Goal: Transaction & Acquisition: Purchase product/service

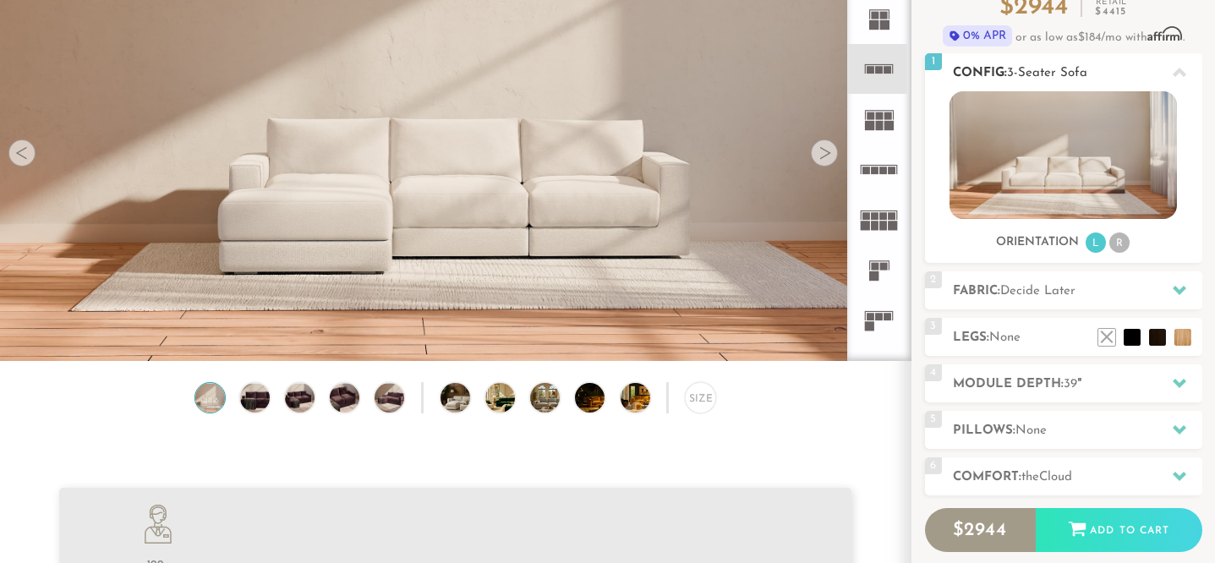
scroll to position [161, 0]
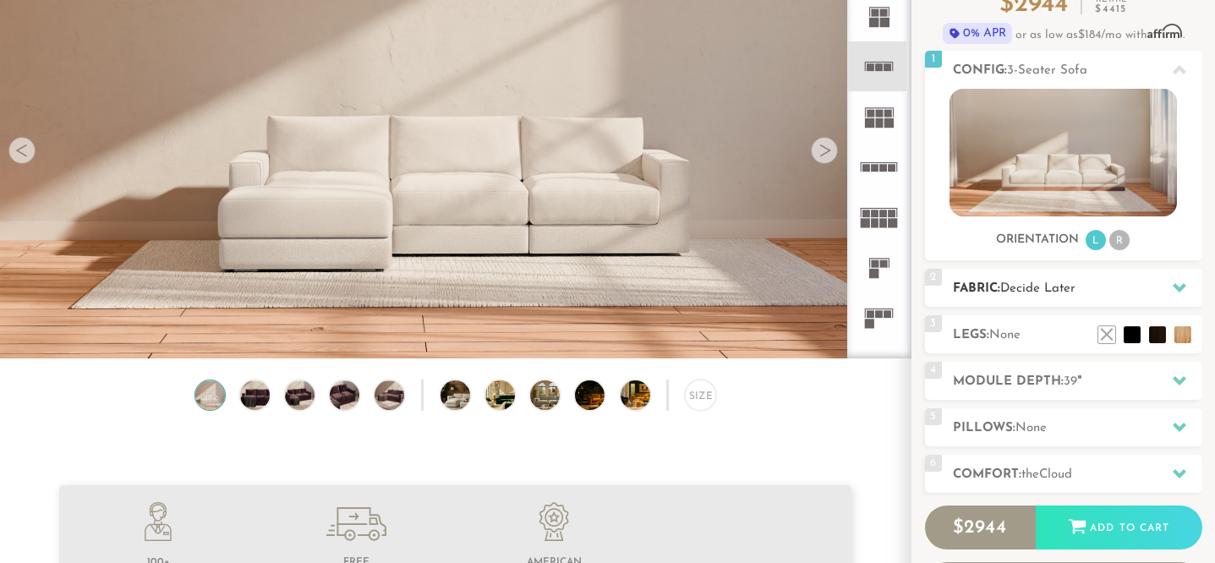
click at [1005, 287] on span "Decide Later" at bounding box center [1037, 288] width 75 height 13
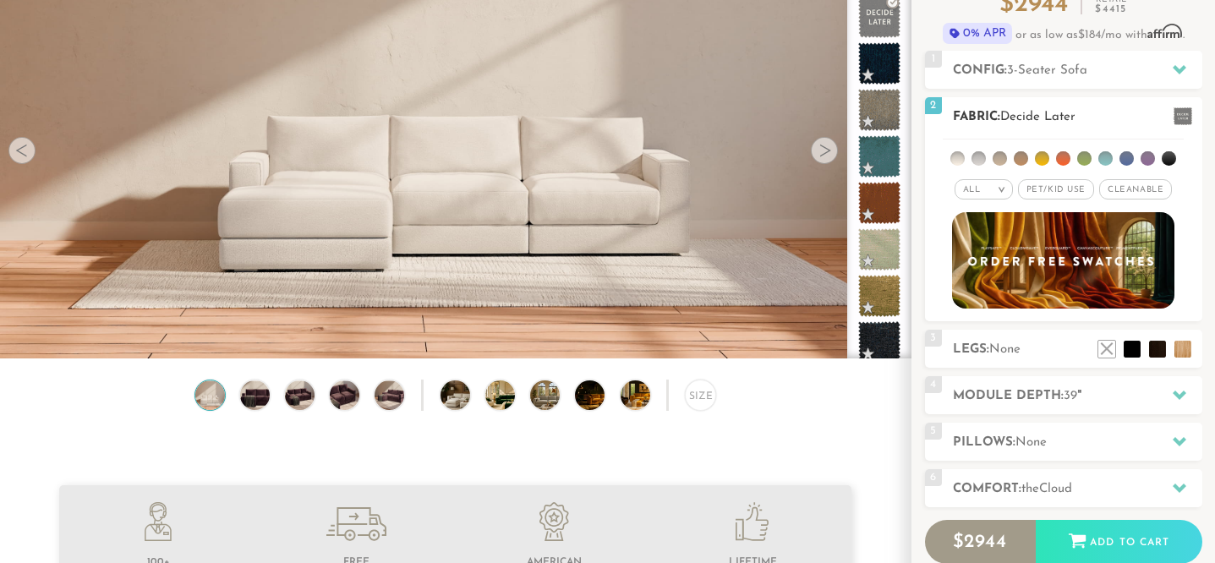
click at [1003, 190] on em ">" at bounding box center [1001, 189] width 13 height 8
click at [998, 156] on li at bounding box center [999, 158] width 14 height 14
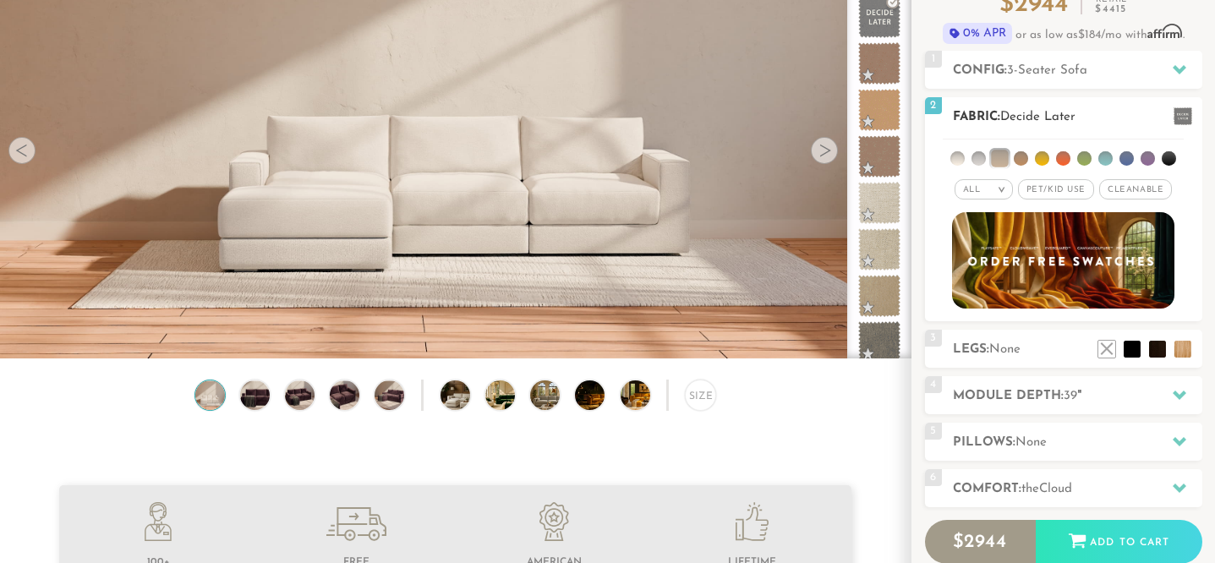
click at [1020, 157] on li at bounding box center [1021, 158] width 14 height 14
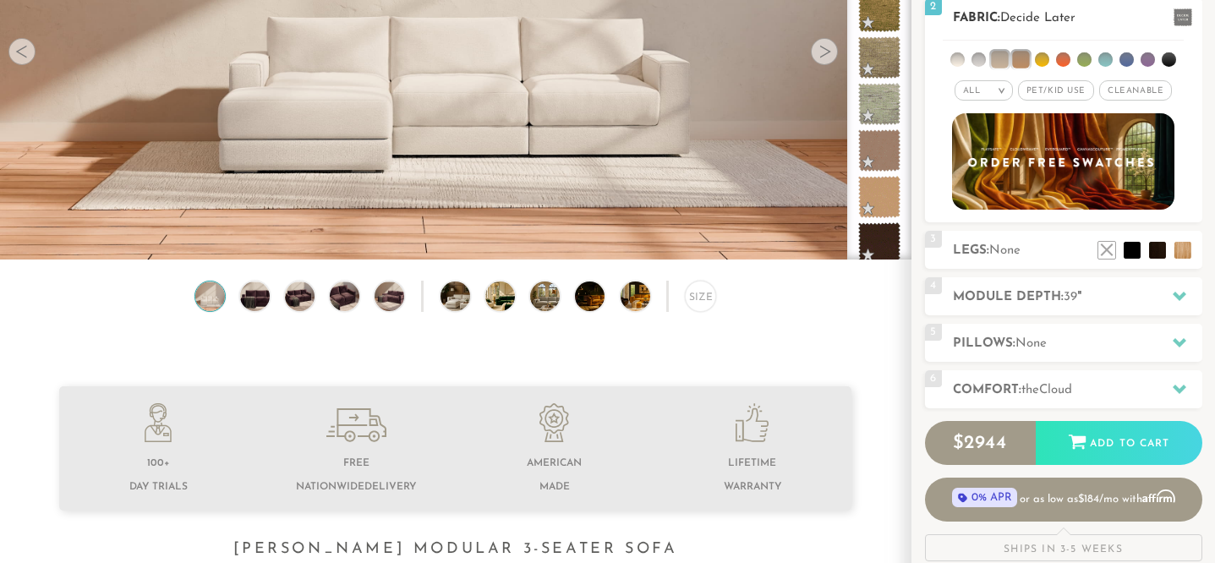
scroll to position [262, 0]
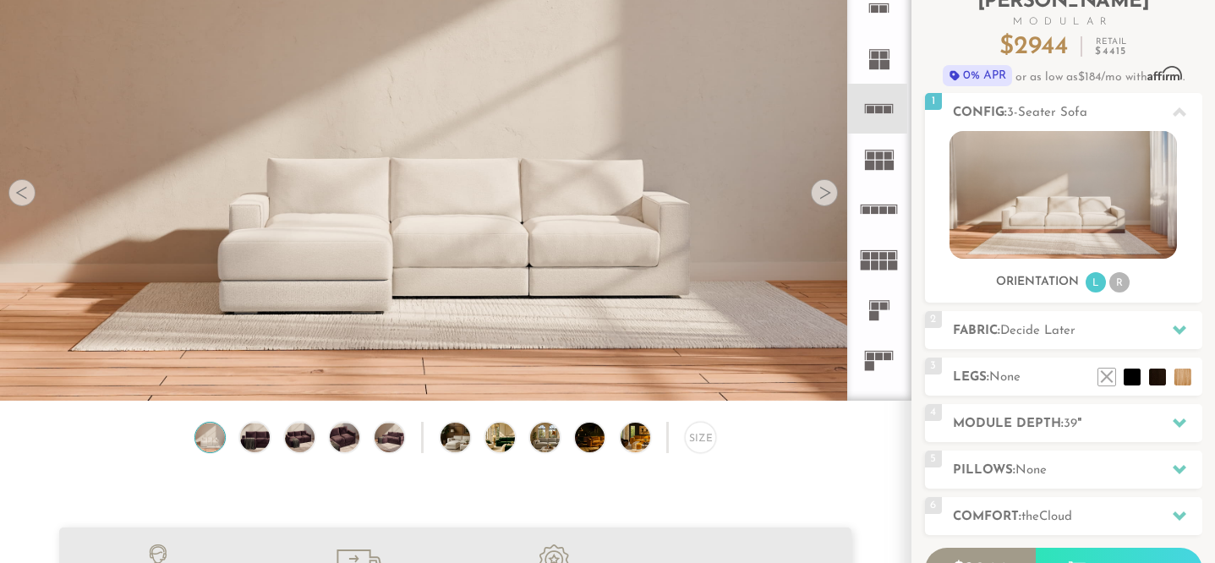
scroll to position [60, 0]
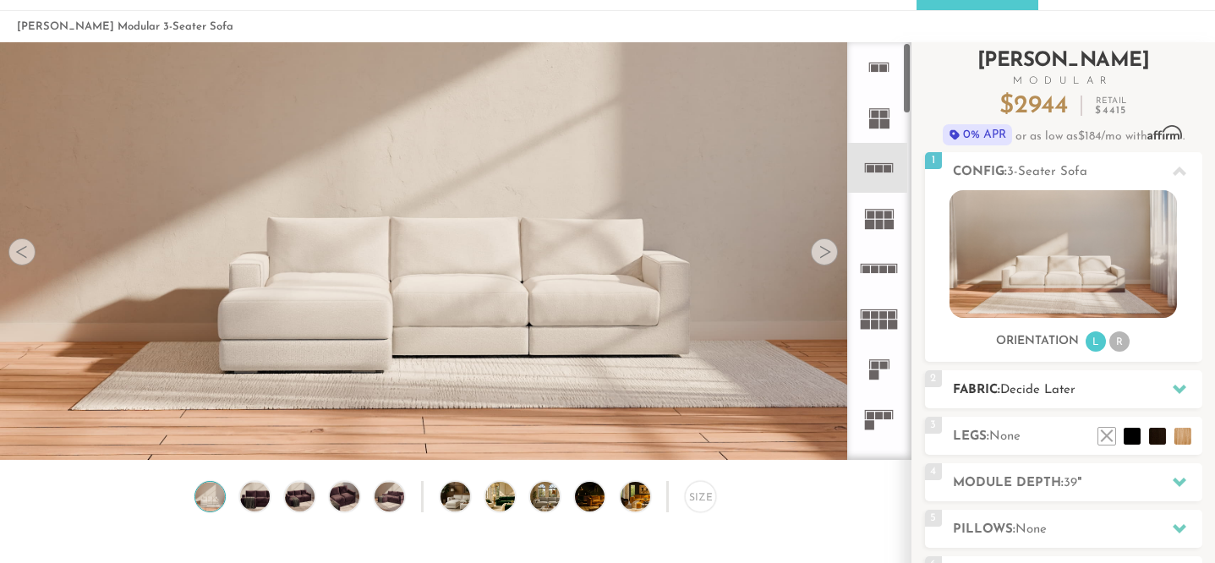
click at [991, 377] on div "2 Fabric: Decide Later" at bounding box center [1063, 389] width 277 height 38
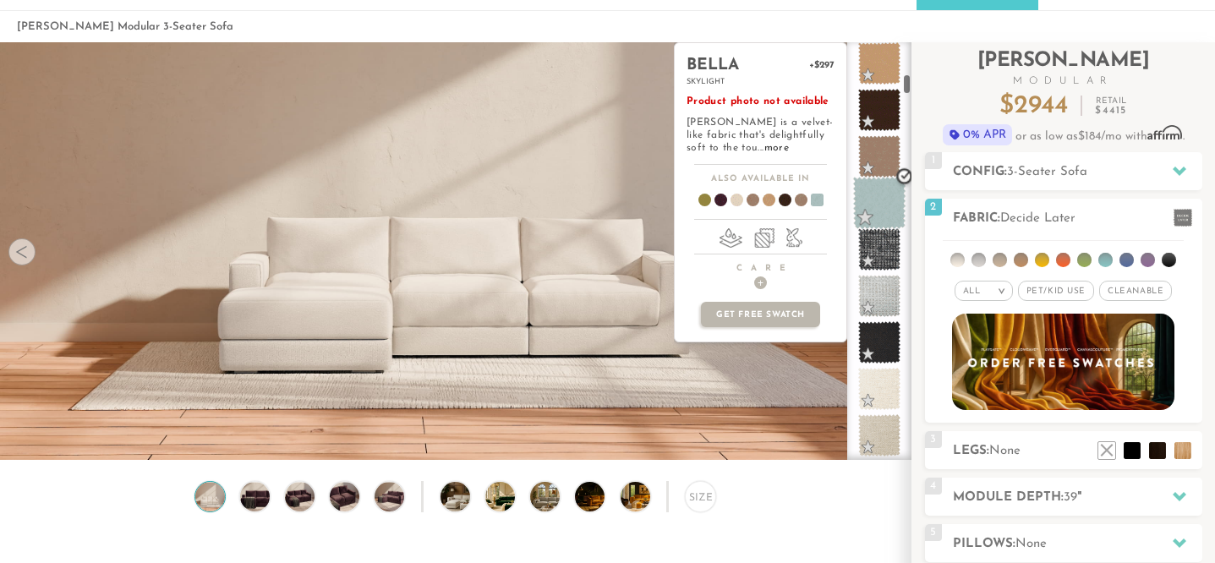
scroll to position [871, 0]
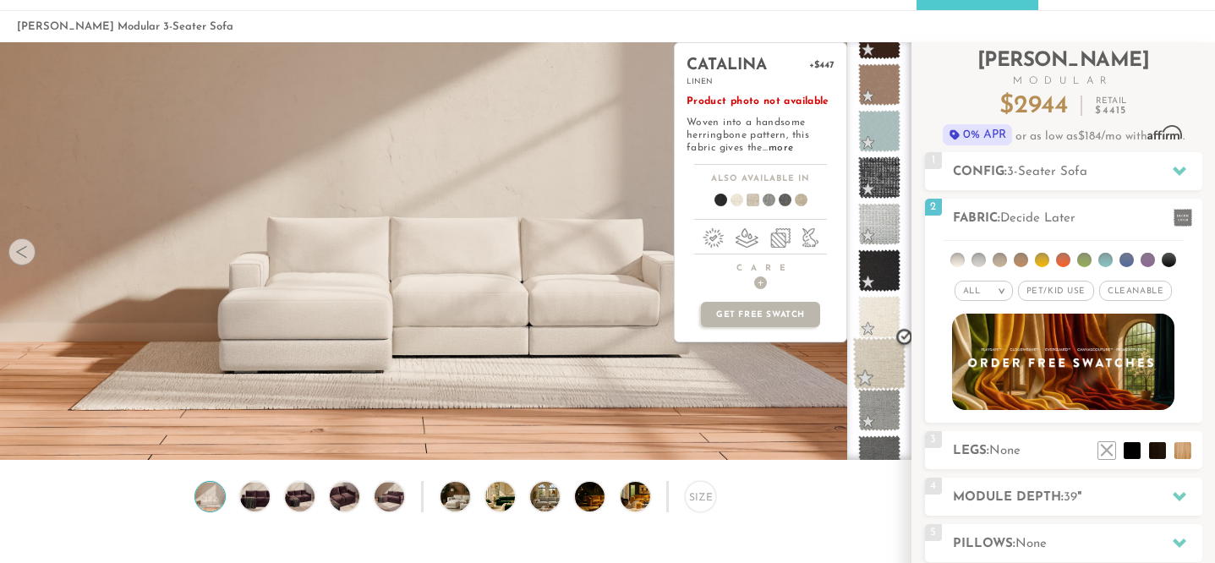
click at [874, 372] on span at bounding box center [879, 363] width 53 height 53
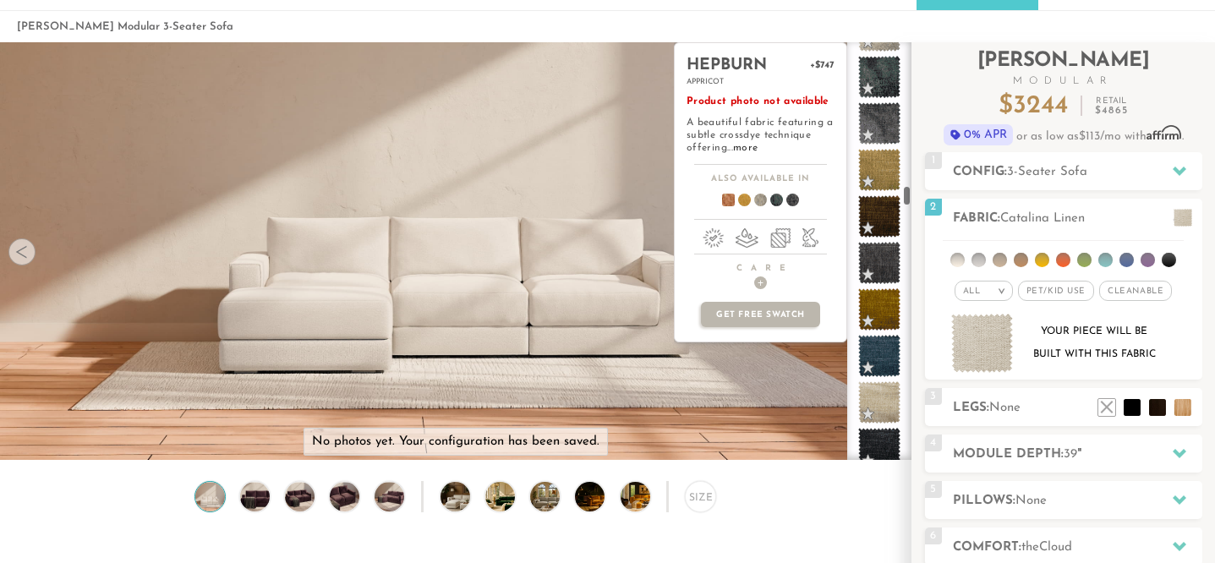
scroll to position [3781, 0]
